Goal: Information Seeking & Learning: Learn about a topic

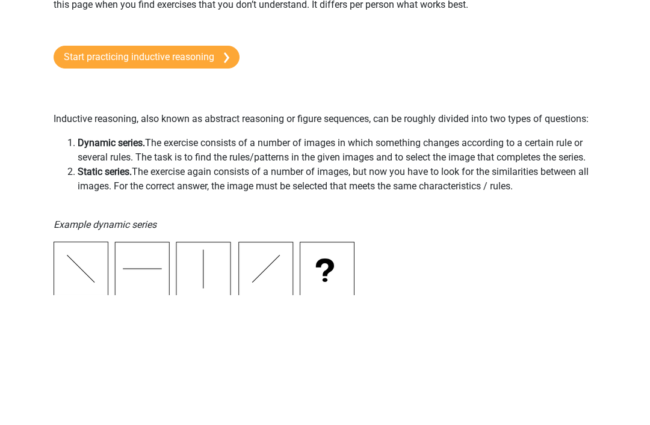
scroll to position [129, 0]
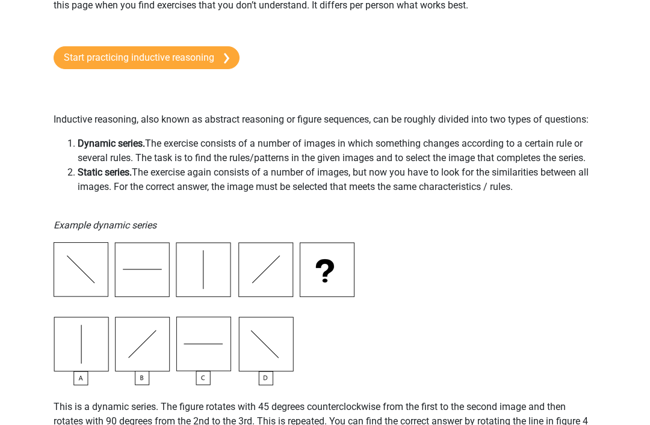
click at [196, 62] on link "Start practicing inductive reasoning" at bounding box center [147, 57] width 186 height 23
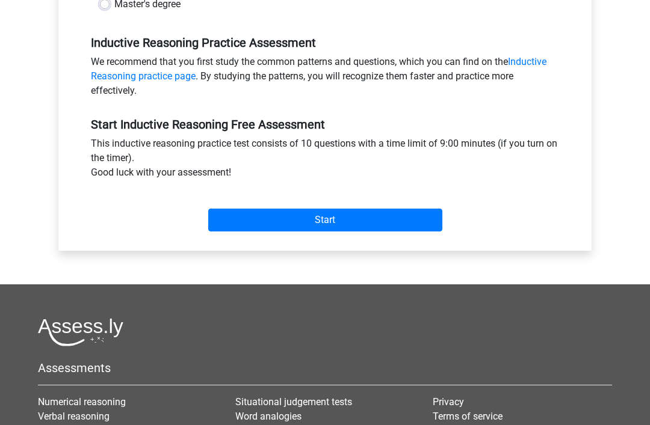
click at [292, 232] on input "Start" at bounding box center [325, 220] width 234 height 23
click at [304, 217] on input "Start" at bounding box center [325, 220] width 234 height 23
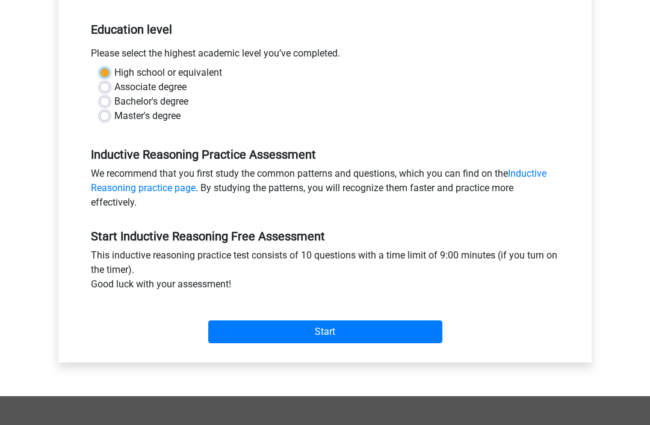
scroll to position [227, 0]
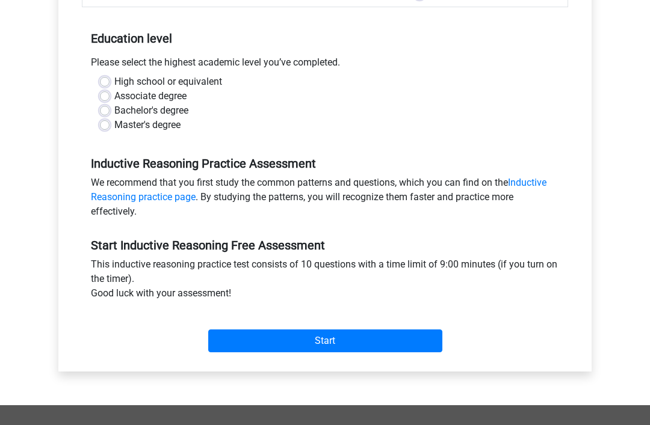
click at [167, 93] on label "Associate degree" at bounding box center [150, 96] width 72 height 14
click at [110, 93] on input "Associate degree" at bounding box center [105, 95] width 10 height 12
radio input "true"
click at [239, 337] on input "Start" at bounding box center [325, 341] width 234 height 23
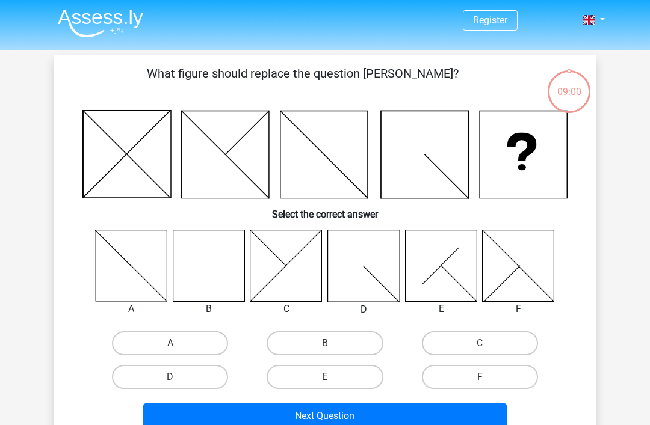
scroll to position [19, 0]
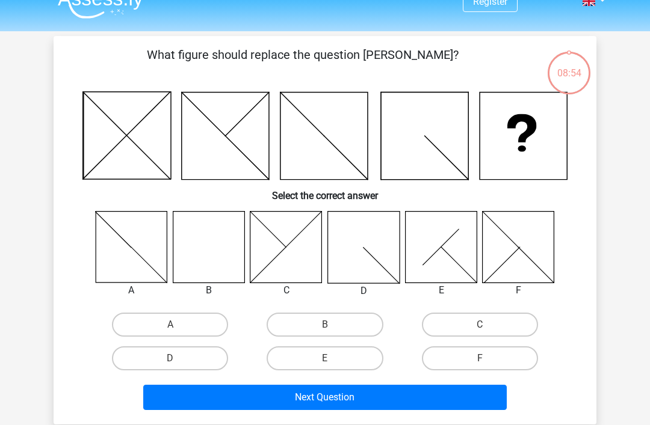
click at [220, 255] on icon at bounding box center [209, 247] width 72 height 72
click at [344, 321] on label "B" at bounding box center [325, 325] width 116 height 24
click at [333, 325] on input "B" at bounding box center [329, 329] width 8 height 8
radio input "true"
click at [330, 388] on button "Next Question" at bounding box center [325, 397] width 364 height 25
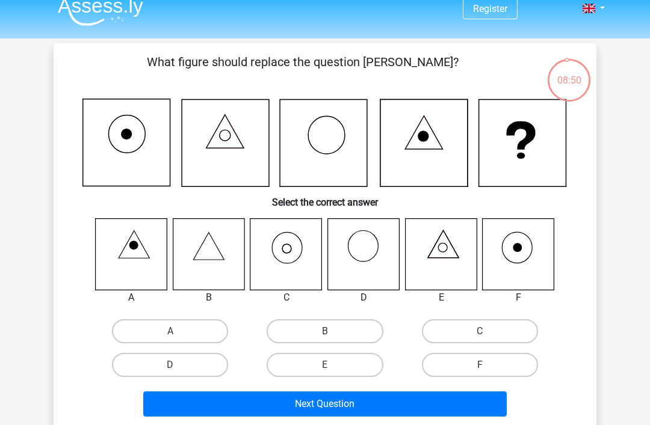
scroll to position [15, 0]
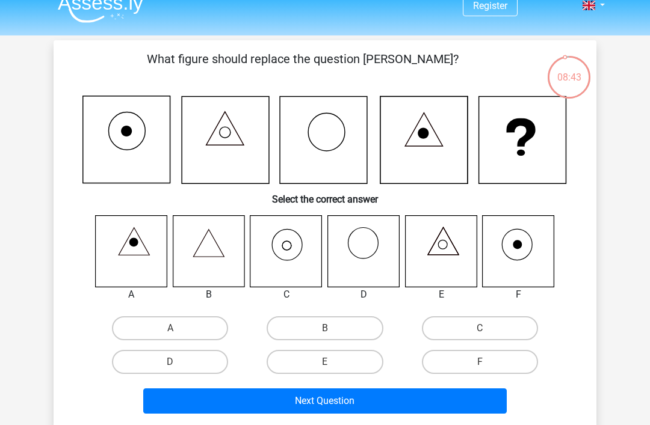
click at [292, 280] on icon at bounding box center [286, 251] width 72 height 72
click at [448, 327] on label "C" at bounding box center [480, 329] width 116 height 24
click at [480, 329] on input "C" at bounding box center [484, 333] width 8 height 8
radio input "true"
click at [363, 407] on button "Next Question" at bounding box center [325, 401] width 364 height 25
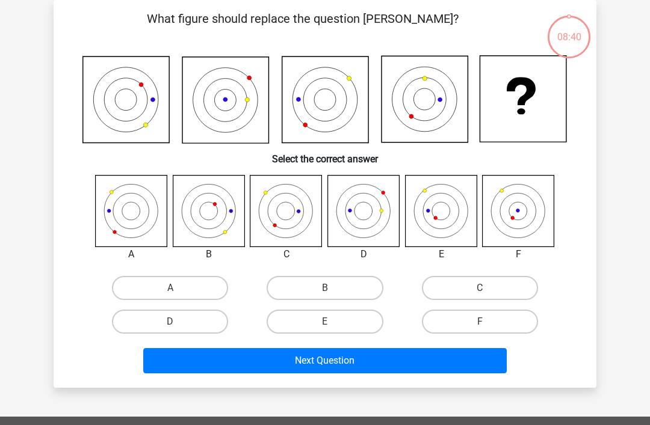
scroll to position [40, 0]
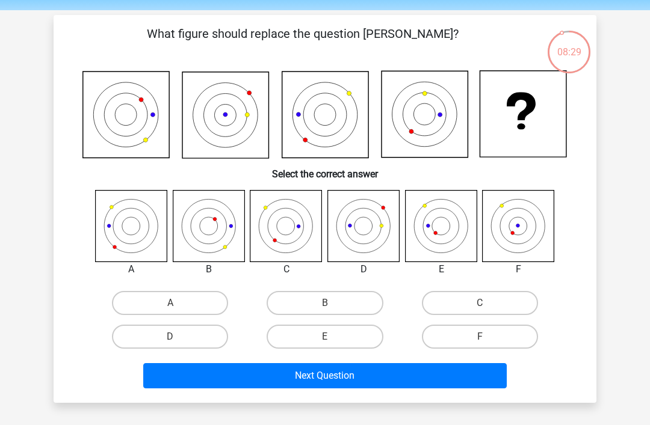
click at [123, 236] on icon at bounding box center [132, 226] width 72 height 72
click at [187, 301] on label "A" at bounding box center [170, 303] width 116 height 24
click at [178, 303] on input "A" at bounding box center [174, 307] width 8 height 8
radio input "true"
click at [246, 379] on button "Next Question" at bounding box center [325, 375] width 364 height 25
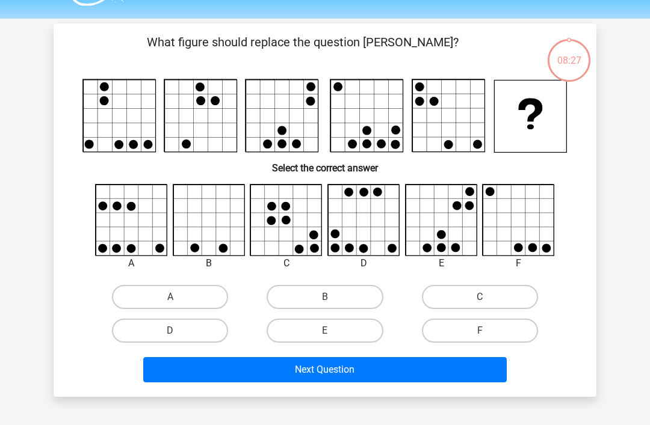
scroll to position [27, 0]
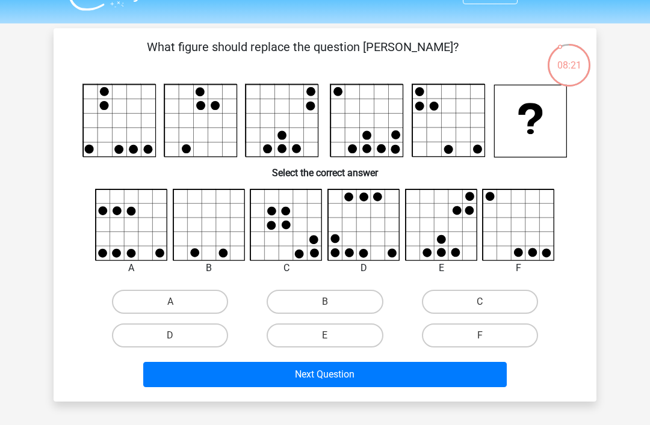
click at [310, 335] on label "E" at bounding box center [325, 336] width 116 height 24
click at [325, 336] on input "E" at bounding box center [329, 340] width 8 height 8
radio input "true"
click at [292, 376] on button "Next Question" at bounding box center [325, 374] width 364 height 25
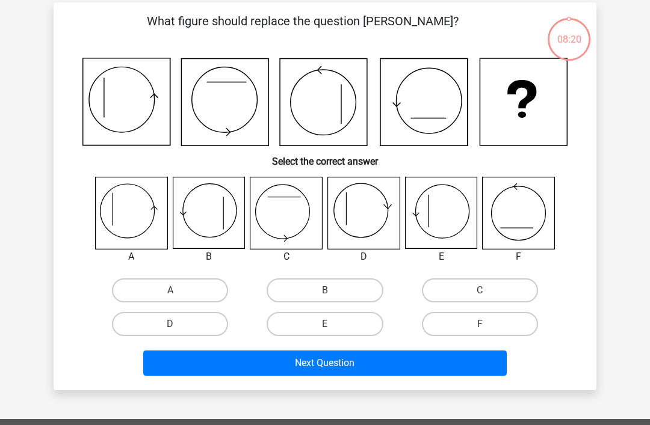
scroll to position [55, 0]
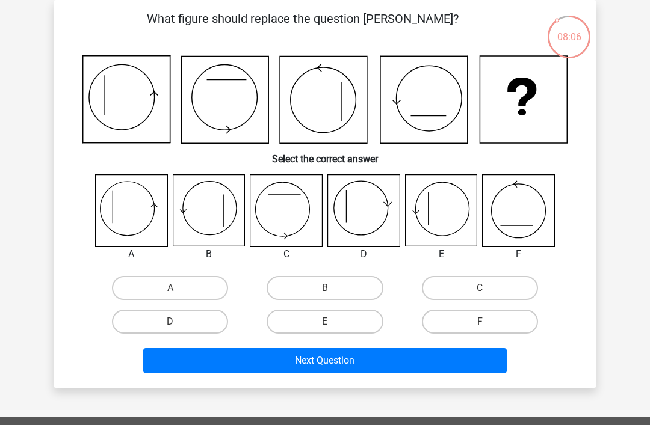
click at [370, 216] on icon at bounding box center [364, 211] width 72 height 72
click at [212, 316] on label "D" at bounding box center [170, 322] width 116 height 24
click at [178, 322] on input "D" at bounding box center [174, 326] width 8 height 8
radio input "true"
click at [250, 365] on button "Next Question" at bounding box center [325, 360] width 364 height 25
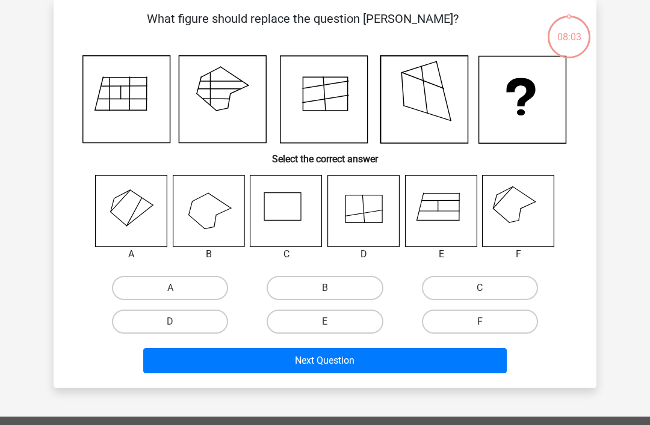
click at [270, 357] on button "Next Question" at bounding box center [325, 360] width 364 height 25
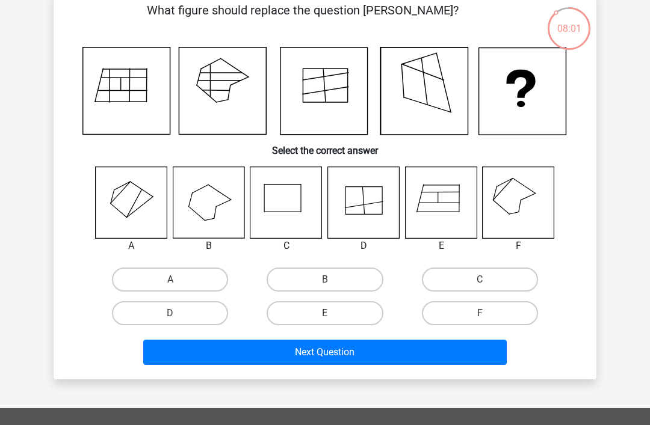
scroll to position [84, 0]
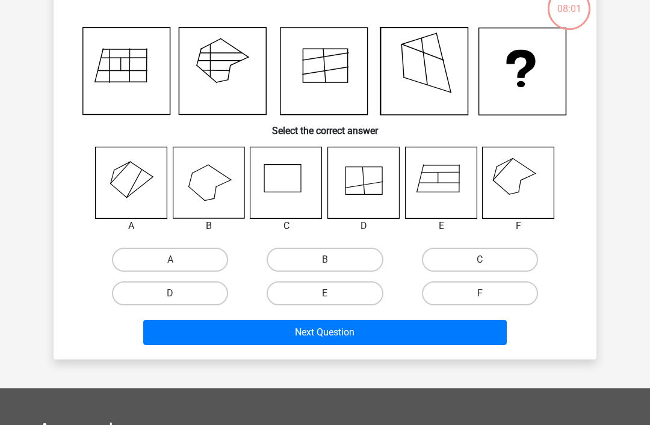
click at [279, 342] on button "Next Question" at bounding box center [325, 332] width 364 height 25
click at [223, 292] on label "D" at bounding box center [170, 294] width 116 height 24
click at [178, 294] on input "D" at bounding box center [174, 298] width 8 height 8
radio input "true"
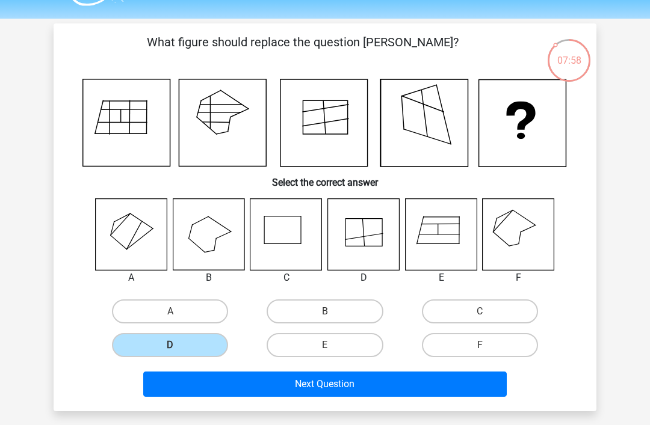
scroll to position [0, 0]
